Goal: Task Accomplishment & Management: Complete application form

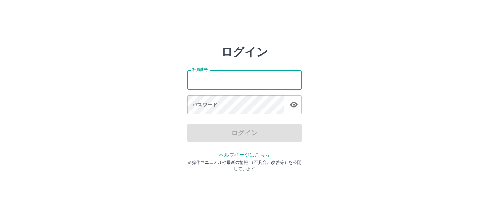
click at [229, 77] on input "社員番号" at bounding box center [244, 79] width 114 height 19
type input "*******"
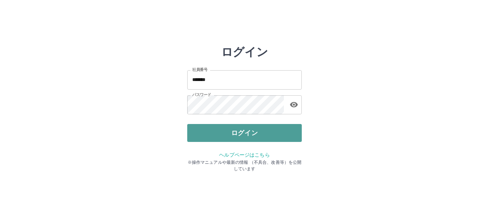
click at [219, 133] on button "ログイン" at bounding box center [244, 133] width 114 height 18
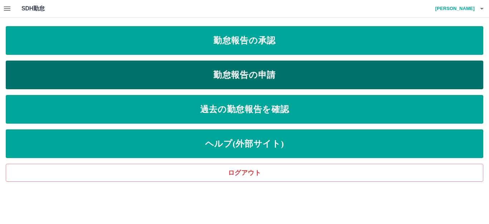
click at [225, 73] on link "勤怠報告の申請" at bounding box center [244, 74] width 477 height 29
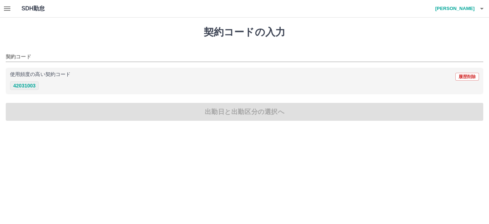
click at [26, 84] on button "42031003" at bounding box center [24, 85] width 29 height 9
type input "********"
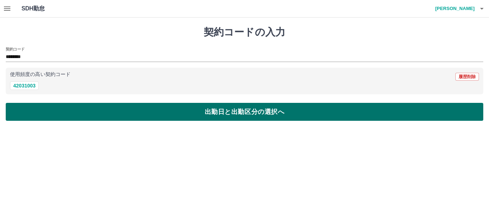
click at [36, 103] on button "出勤日と出勤区分の選択へ" at bounding box center [244, 112] width 477 height 18
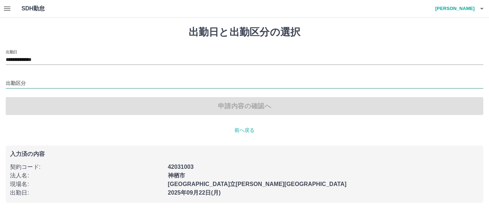
click at [29, 84] on input "出勤区分" at bounding box center [244, 83] width 477 height 9
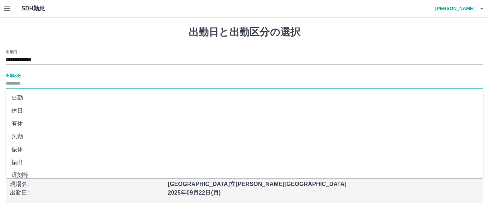
click at [25, 94] on li "出勤" at bounding box center [244, 97] width 477 height 13
type input "**"
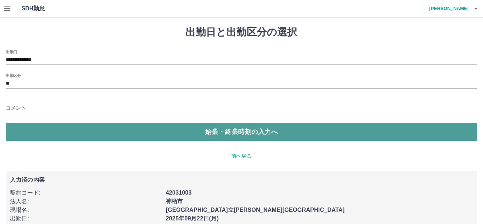
click at [38, 130] on button "始業・終業時刻の入力へ" at bounding box center [241, 132] width 471 height 18
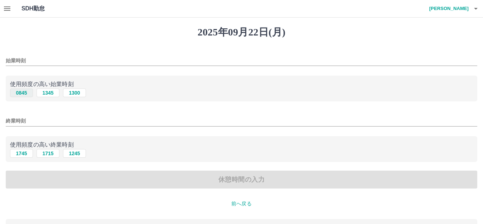
click at [19, 93] on button "0845" at bounding box center [21, 92] width 23 height 9
type input "****"
click at [19, 151] on button "1745" at bounding box center [21, 153] width 23 height 9
type input "****"
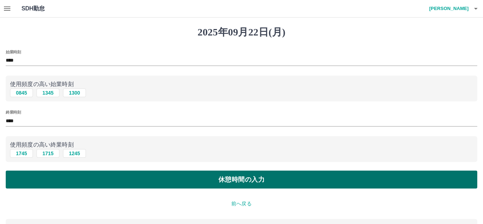
click at [25, 181] on button "休憩時間の入力" at bounding box center [241, 179] width 471 height 18
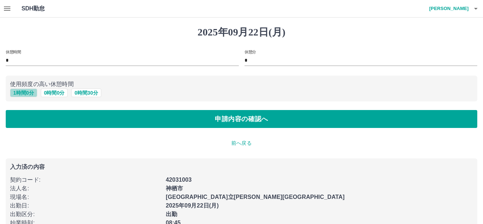
click at [20, 95] on button "1 時間 0 分" at bounding box center [23, 92] width 27 height 9
type input "*"
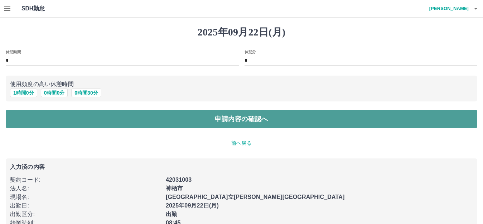
click at [24, 115] on button "申請内容の確認へ" at bounding box center [241, 119] width 471 height 18
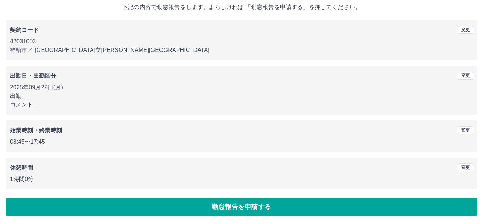
scroll to position [44, 0]
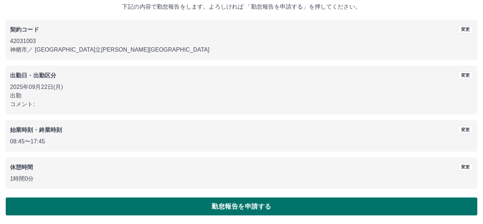
click at [78, 210] on button "勤怠報告を申請する" at bounding box center [241, 206] width 471 height 18
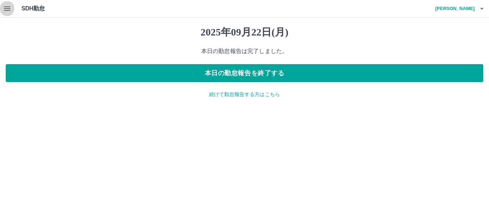
click at [8, 8] on icon "button" at bounding box center [7, 8] width 9 height 9
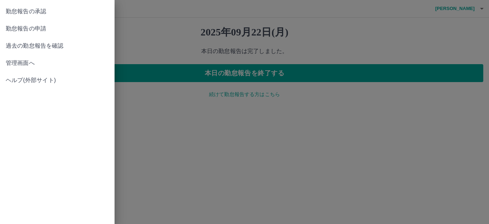
click at [8, 8] on span "勤怠報告の承認" at bounding box center [57, 11] width 103 height 9
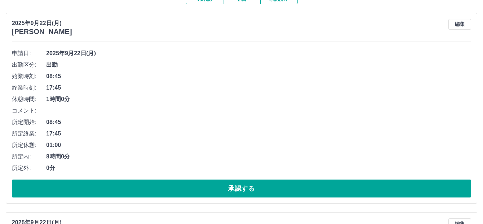
scroll to position [143, 0]
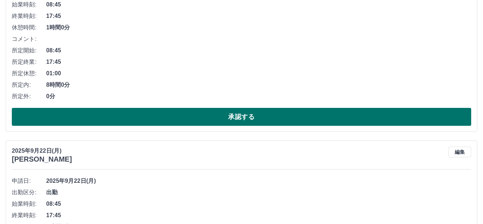
click at [116, 116] on button "承認する" at bounding box center [241, 117] width 459 height 18
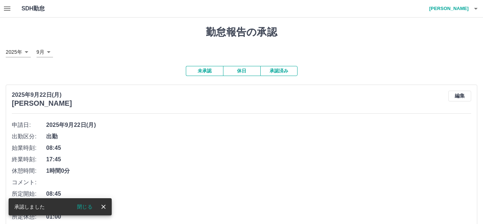
scroll to position [72, 0]
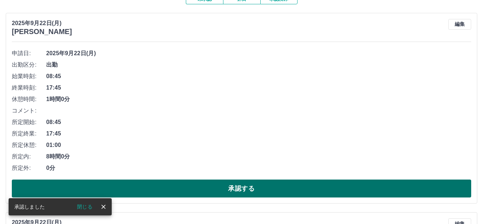
click at [149, 190] on button "承認する" at bounding box center [241, 188] width 459 height 18
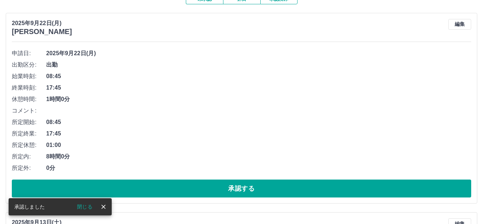
scroll to position [143, 0]
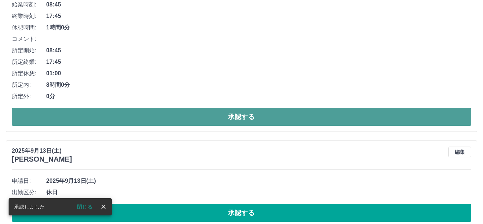
click at [154, 117] on button "承認する" at bounding box center [241, 117] width 459 height 18
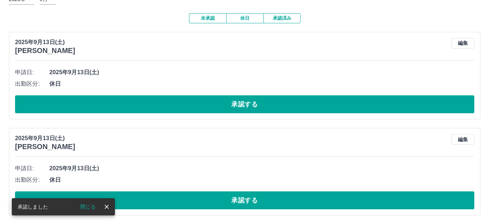
scroll to position [0, 0]
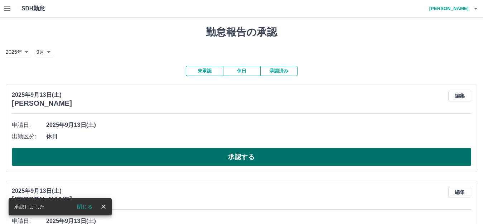
click at [326, 157] on button "承認する" at bounding box center [241, 157] width 459 height 18
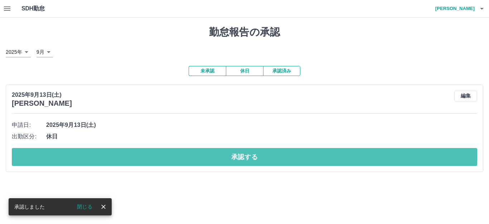
click at [325, 157] on button "承認する" at bounding box center [244, 157] width 465 height 18
